Goal: Task Accomplishment & Management: Manage account settings

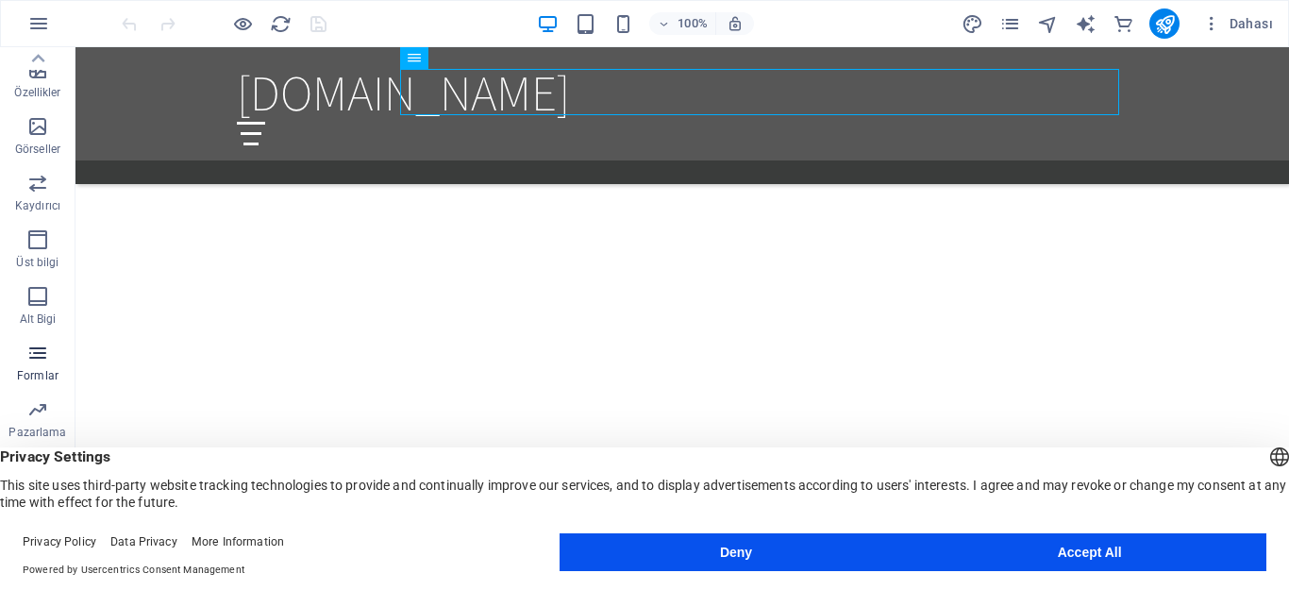
scroll to position [394, 0]
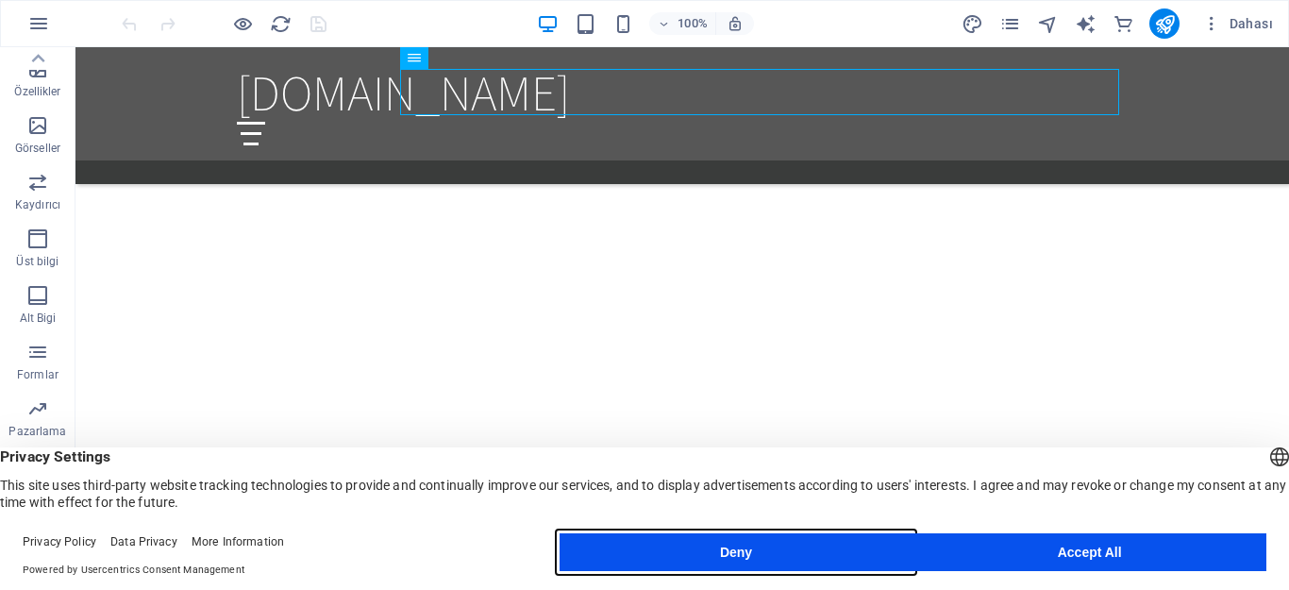
click at [675, 560] on button "Deny" at bounding box center [737, 552] width 354 height 38
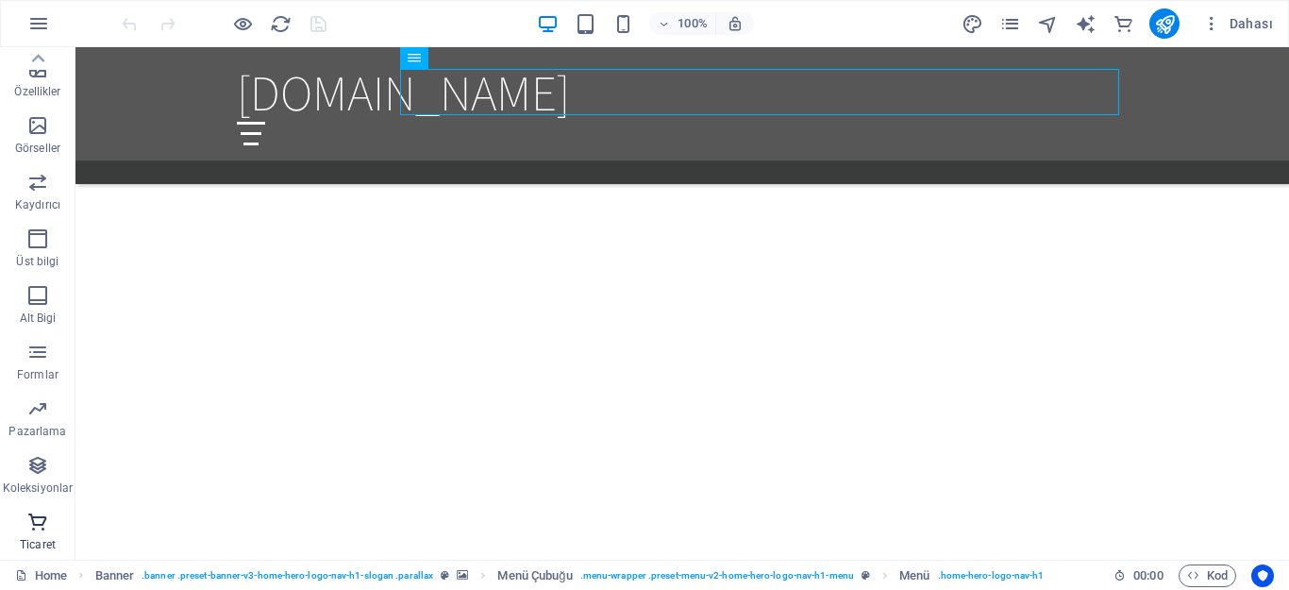
click at [37, 529] on icon "button" at bounding box center [37, 522] width 23 height 23
click at [34, 527] on icon "button" at bounding box center [37, 522] width 23 height 23
click at [34, 471] on icon "button" at bounding box center [37, 465] width 23 height 23
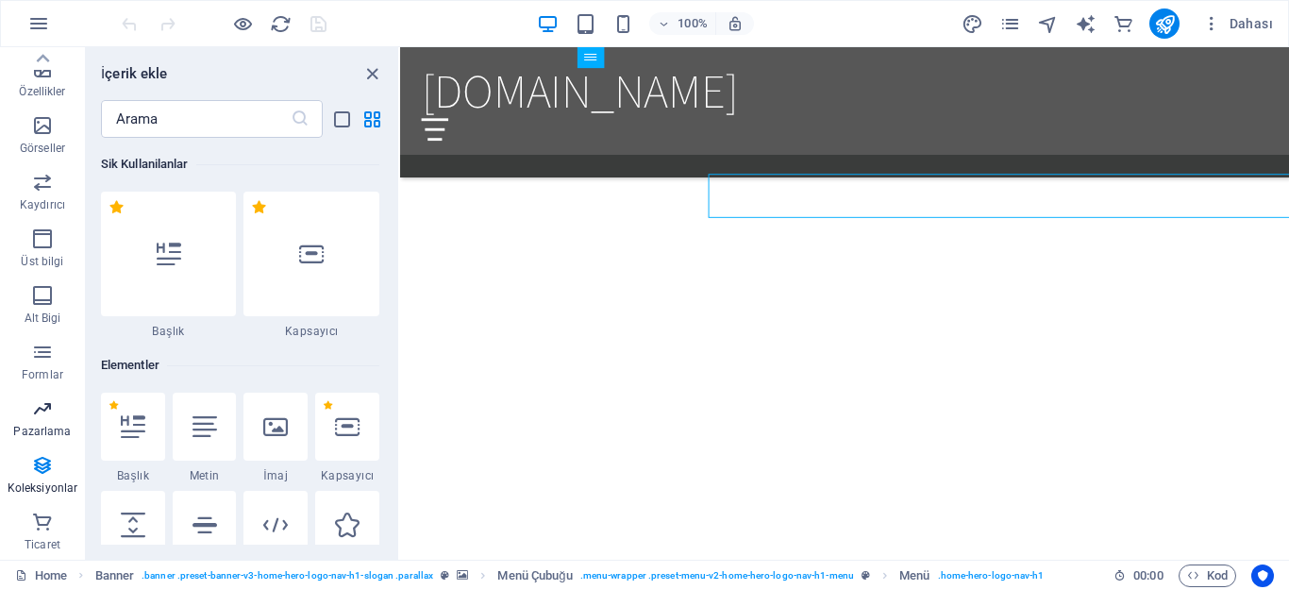
click at [45, 408] on icon "button" at bounding box center [42, 408] width 23 height 23
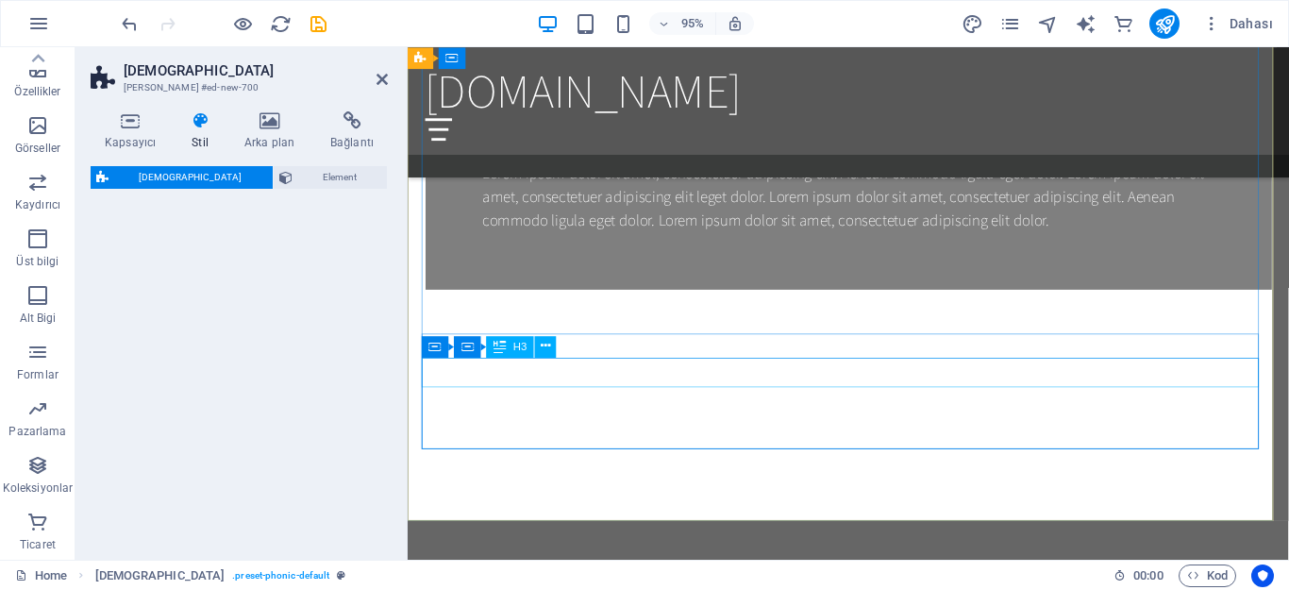
scroll to position [2856, 0]
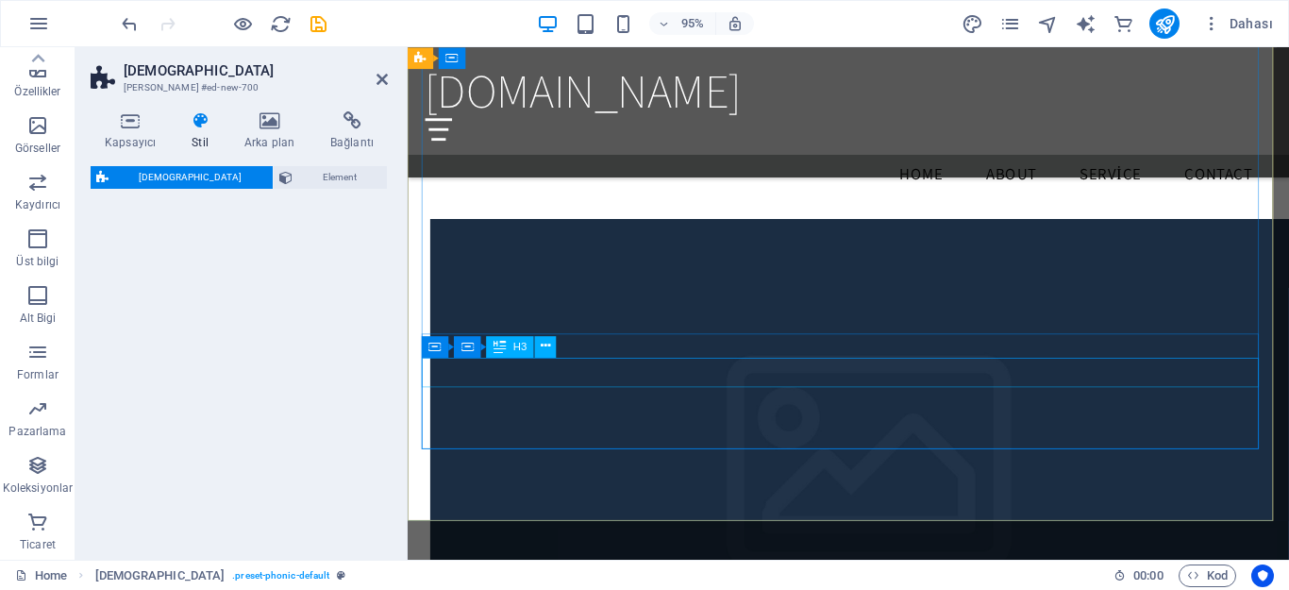
select select "%"
select select "rem"
select select "px"
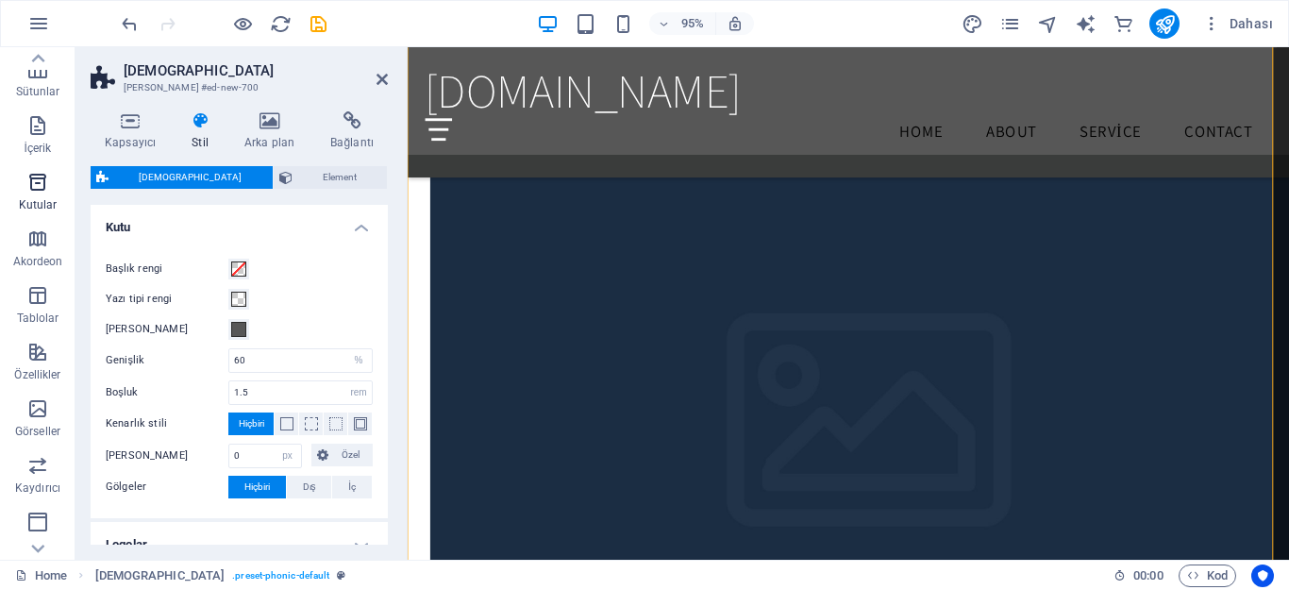
scroll to position [0, 0]
click at [1225, 24] on span "Dahası" at bounding box center [1237, 23] width 71 height 19
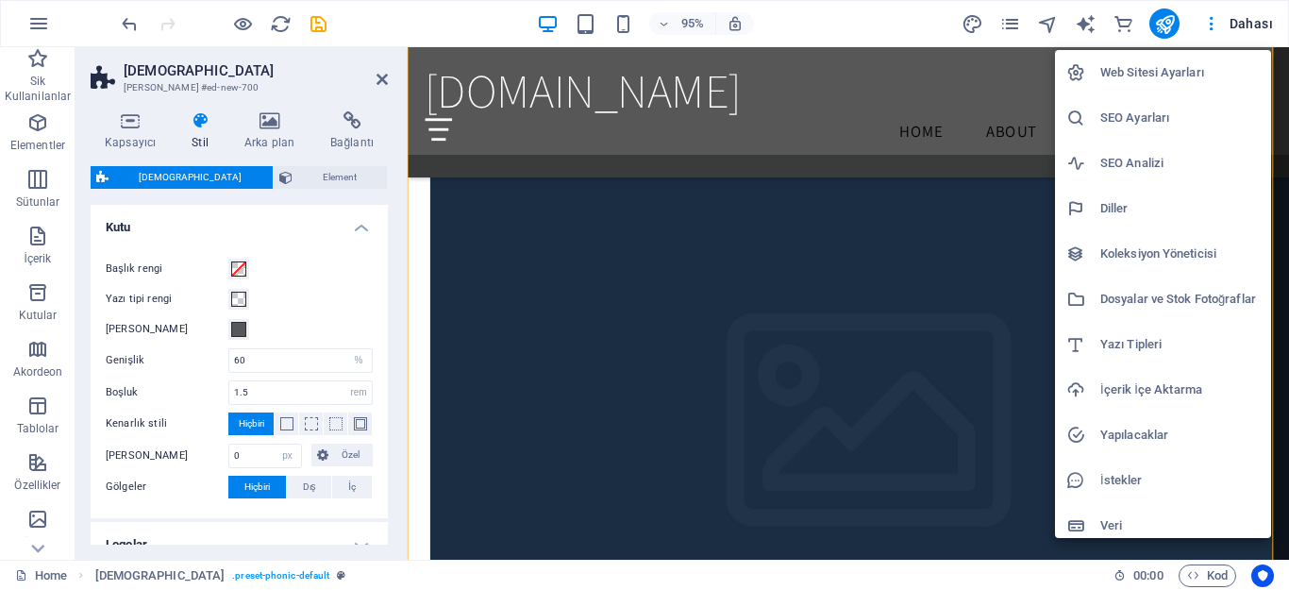
click at [1154, 60] on li "Web Sitesi Ayarları" at bounding box center [1163, 72] width 216 height 45
click at [1145, 74] on h6 "Web Sitesi Ayarları" at bounding box center [1179, 72] width 159 height 23
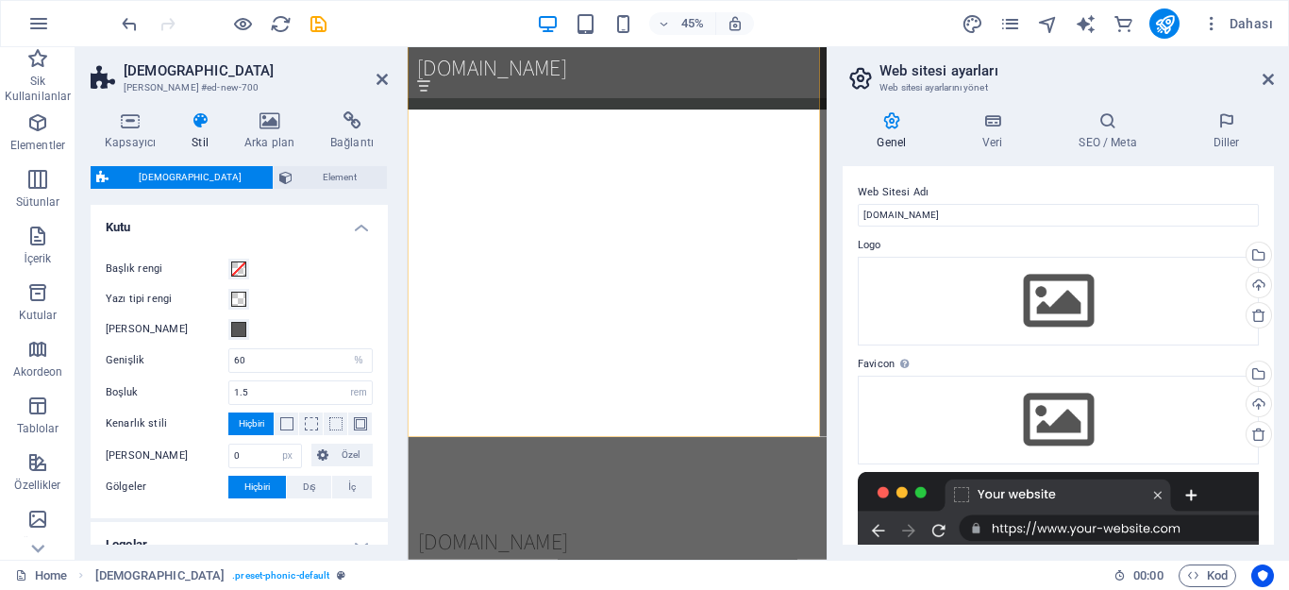
scroll to position [4088, 0]
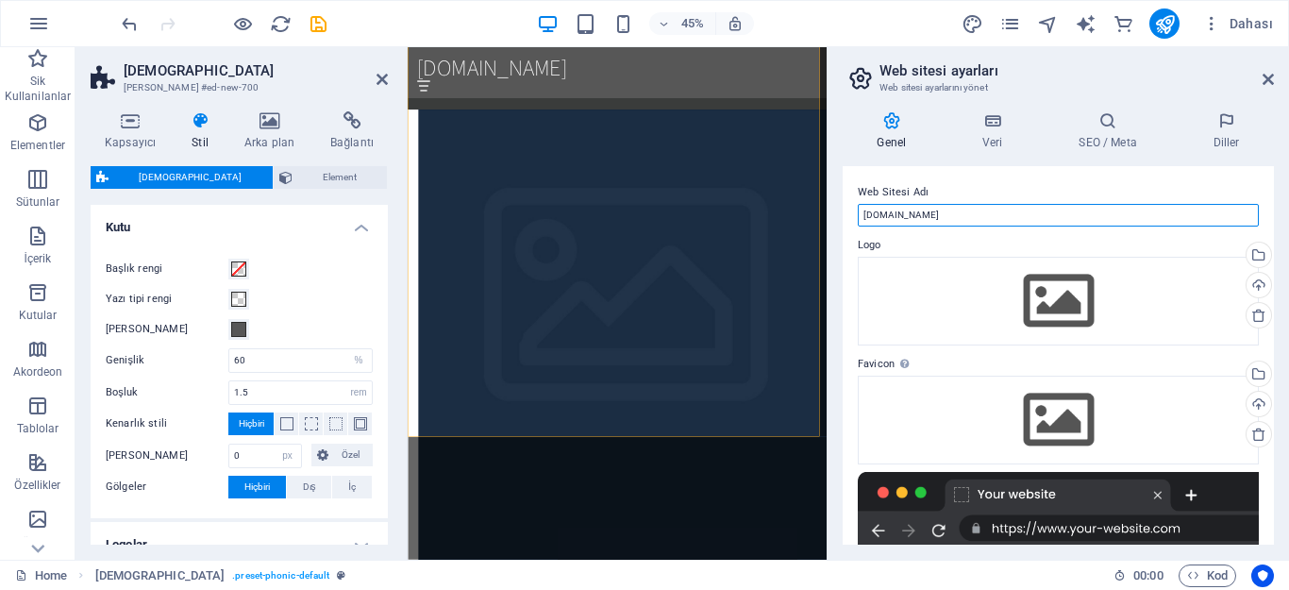
click at [938, 209] on input "[DOMAIN_NAME]" at bounding box center [1058, 215] width 401 height 23
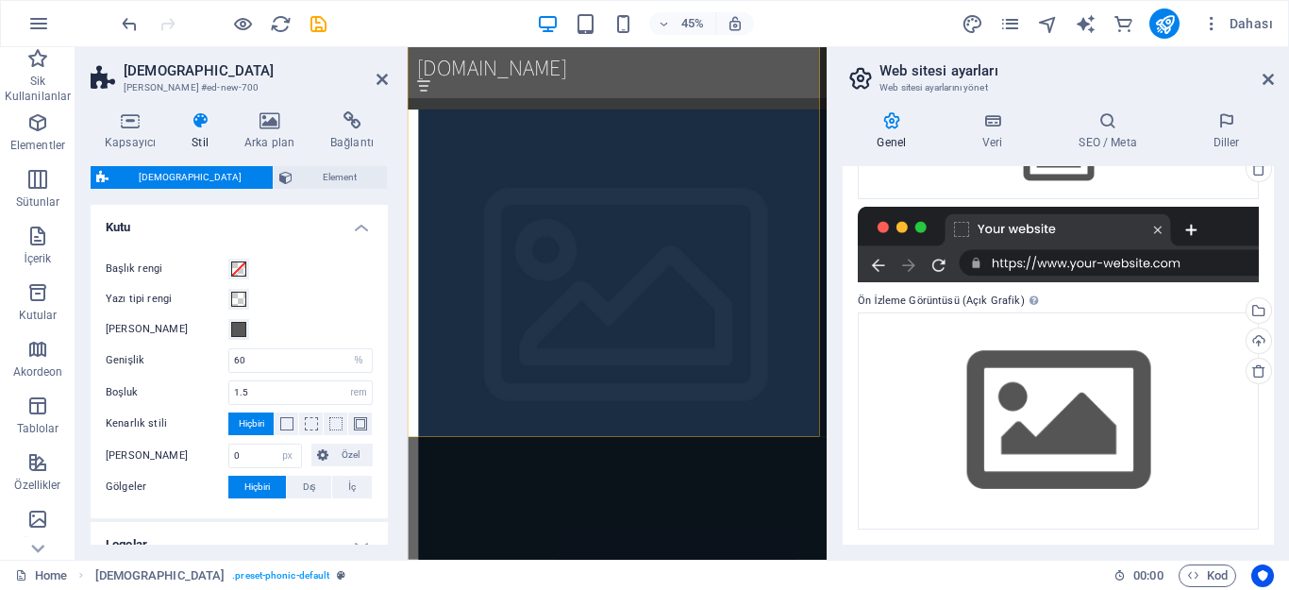
scroll to position [0, 0]
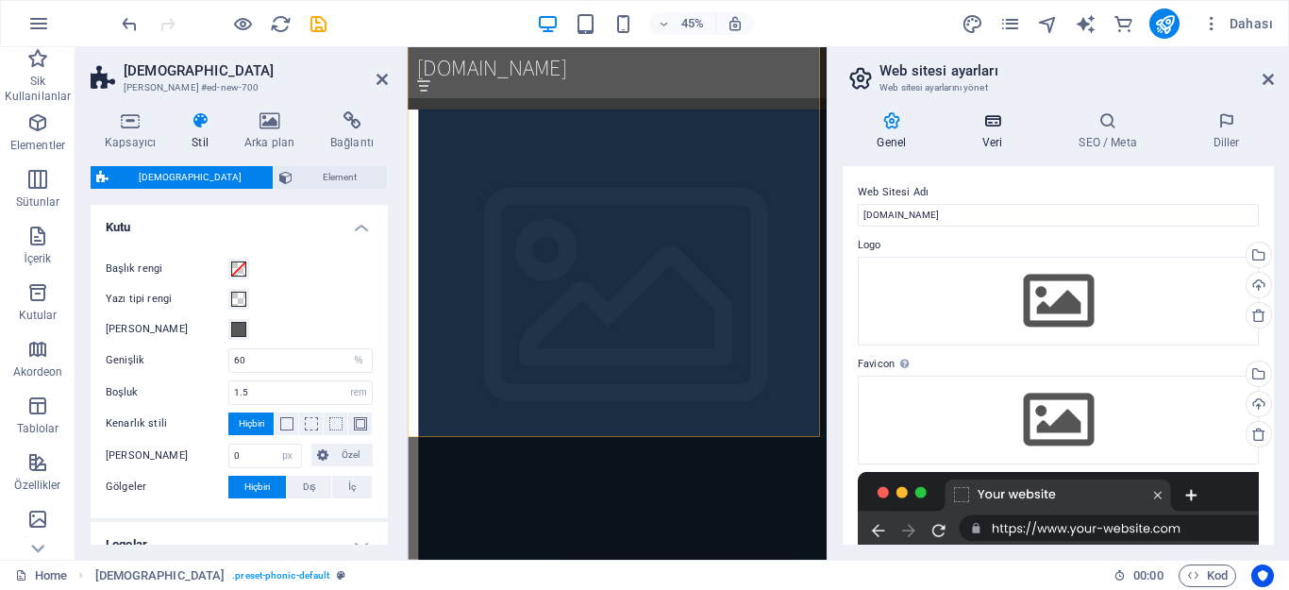
click at [1007, 126] on icon at bounding box center [992, 120] width 89 height 19
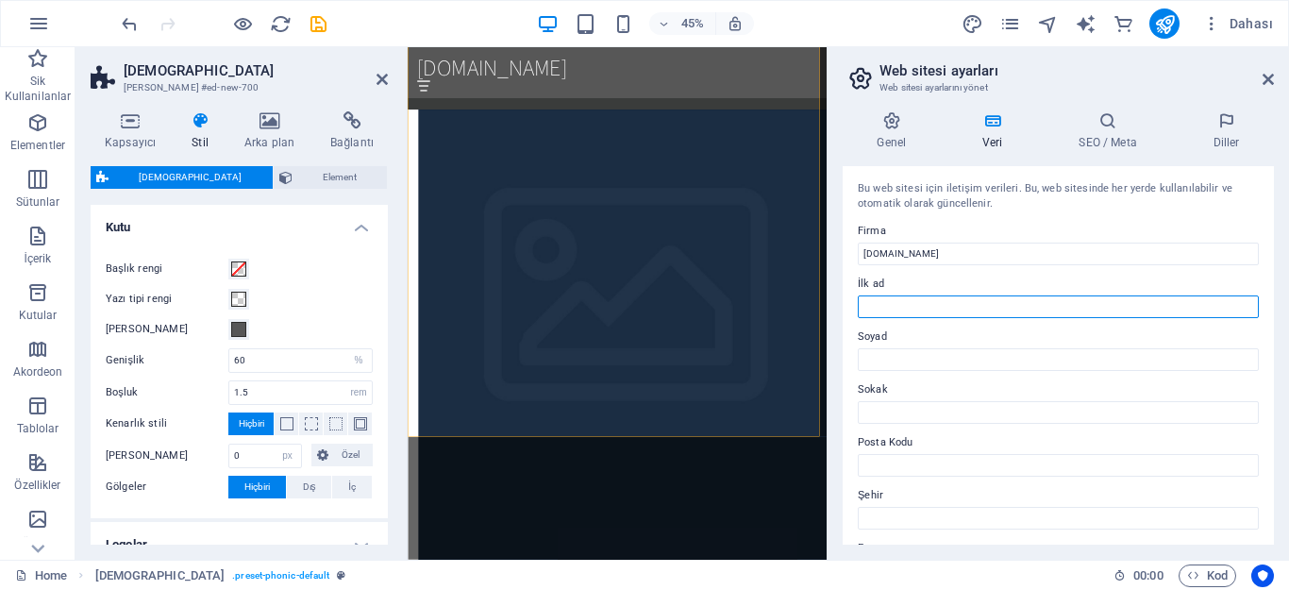
click at [926, 297] on input "İlk ad" at bounding box center [1058, 306] width 401 height 23
type input "sdsf"
drag, startPoint x: 1266, startPoint y: 82, endPoint x: 899, endPoint y: 36, distance: 369.1
click at [1266, 82] on icon at bounding box center [1268, 79] width 11 height 15
